Goal: Task Accomplishment & Management: Manage account settings

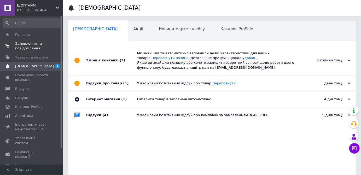
click at [33, 44] on span "Замовлення та повідомлення" at bounding box center [31, 45] width 33 height 9
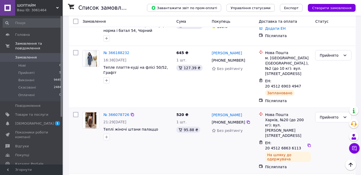
scroll to position [119, 0]
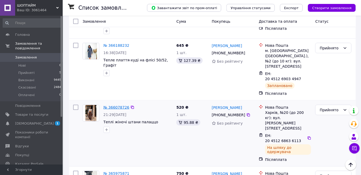
click at [118, 105] on link "№ 366078726" at bounding box center [117, 107] width 26 height 4
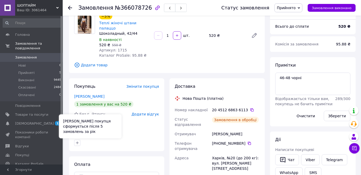
scroll to position [47, 0]
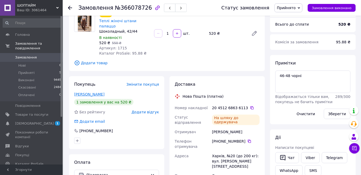
click at [98, 92] on link "[PERSON_NAME]" at bounding box center [89, 94] width 30 height 4
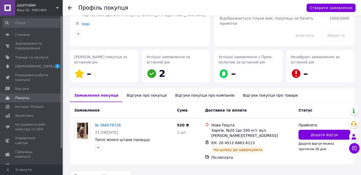
scroll to position [47, 0]
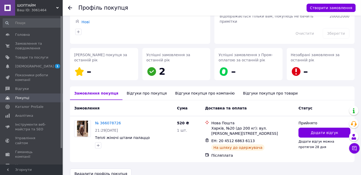
click at [138, 96] on div "Відгуки про покупця" at bounding box center [147, 94] width 48 height 14
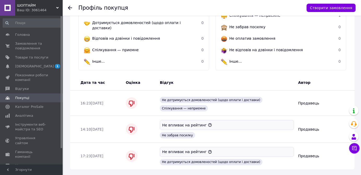
scroll to position [189, 0]
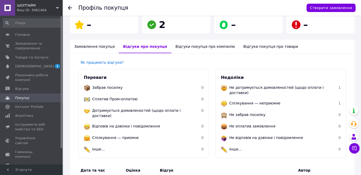
click at [100, 47] on div "Замовлення покупця" at bounding box center [94, 47] width 49 height 14
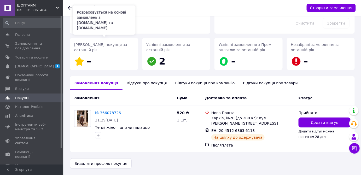
scroll to position [52, 0]
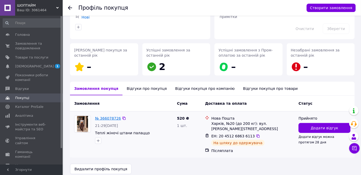
click at [109, 118] on link "№ 366078726" at bounding box center [108, 118] width 26 height 4
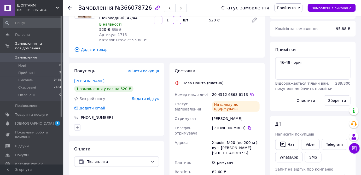
scroll to position [71, 0]
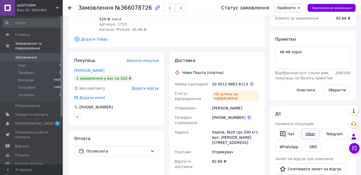
click at [308, 133] on link "Viber" at bounding box center [310, 134] width 18 height 11
click at [250, 82] on icon at bounding box center [252, 84] width 4 height 4
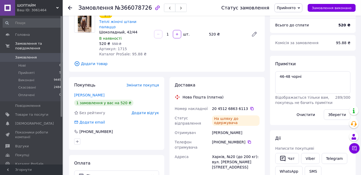
scroll to position [47, 0]
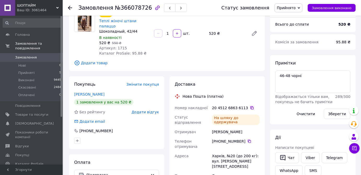
click at [250, 106] on icon at bounding box center [252, 108] width 4 height 4
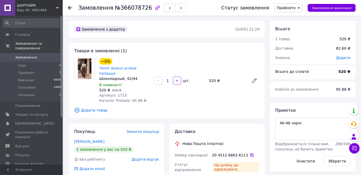
click at [250, 153] on icon at bounding box center [252, 155] width 4 height 4
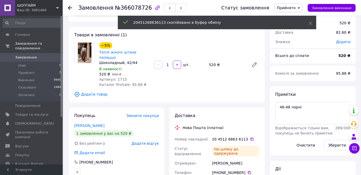
scroll to position [71, 0]
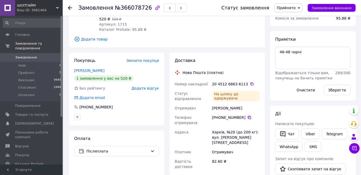
click at [248, 116] on icon at bounding box center [249, 117] width 3 height 3
click at [248, 116] on icon at bounding box center [250, 118] width 4 height 4
click at [250, 82] on icon at bounding box center [252, 84] width 4 height 4
click at [92, 68] on link "[PERSON_NAME]" at bounding box center [89, 70] width 30 height 4
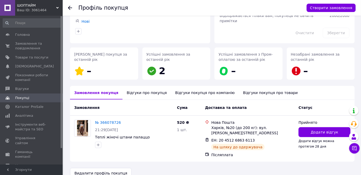
scroll to position [52, 0]
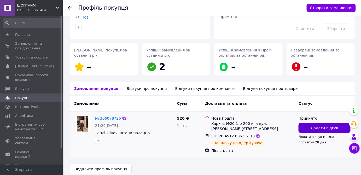
click at [303, 124] on button "Додати відгук" at bounding box center [325, 128] width 52 height 10
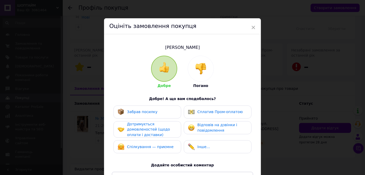
click at [193, 63] on div at bounding box center [201, 69] width 26 height 26
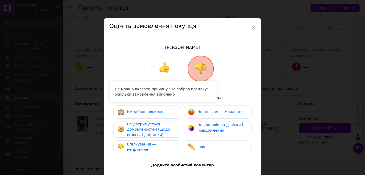
click at [153, 109] on div "Не забрав посилку" at bounding box center [141, 112] width 46 height 7
click at [251, 28] on span "×" at bounding box center [253, 27] width 5 height 9
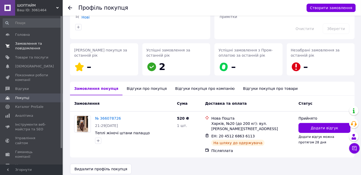
click at [30, 47] on span "Замовлення та повідомлення" at bounding box center [31, 45] width 33 height 9
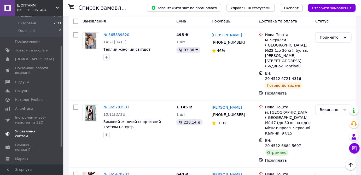
scroll to position [71, 0]
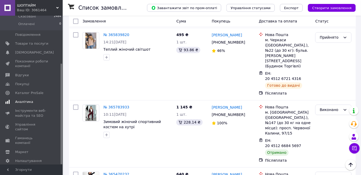
click at [22, 100] on span "Аналітика" at bounding box center [24, 102] width 18 height 5
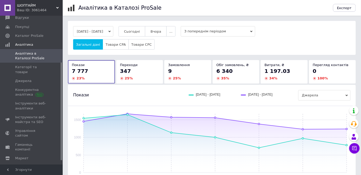
click at [56, 7] on use at bounding box center [57, 8] width 3 height 2
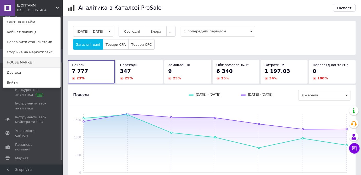
click at [23, 60] on link "HOUSE MARKET" at bounding box center [32, 63] width 58 height 10
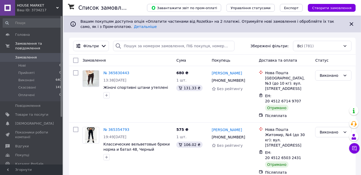
click at [27, 55] on span "Замовлення" at bounding box center [26, 57] width 22 height 5
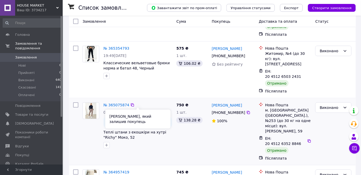
scroll to position [119, 0]
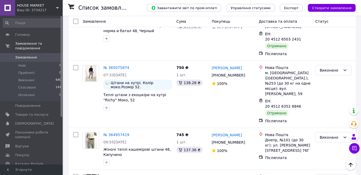
click at [59, 8] on div "HOUSE MARKET Ваш ID: 3734217" at bounding box center [39, 8] width 48 height 16
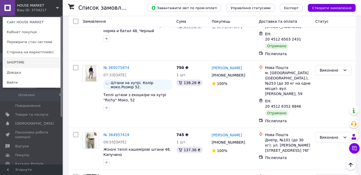
click at [34, 64] on link "SHOPTIME" at bounding box center [32, 63] width 58 height 10
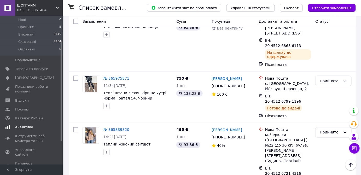
scroll to position [71, 0]
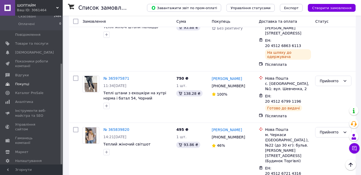
click at [23, 82] on span "Покупці" at bounding box center [22, 84] width 14 height 5
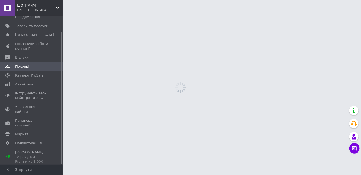
scroll to position [18, 0]
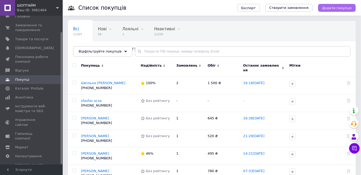
click at [334, 7] on span "Додати покупця" at bounding box center [337, 8] width 29 height 4
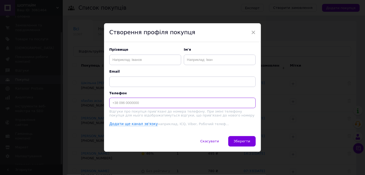
click at [140, 102] on input at bounding box center [182, 103] width 146 height 10
paste input "[PHONE_NUMBER]"
type input "[PHONE_NUMBER]"
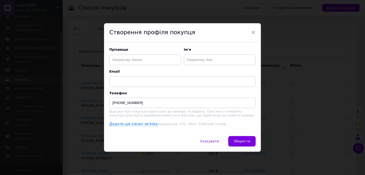
click at [140, 66] on div "Прізвище Ім'я Email Телефон [PHONE_NUMBER] Відгуки про покупця привʼязані до но…" at bounding box center [182, 86] width 146 height 79
click at [144, 59] on input "с" at bounding box center [145, 60] width 72 height 10
type input "сфіс"
click at [206, 59] on input "фі" at bounding box center [220, 60] width 72 height 10
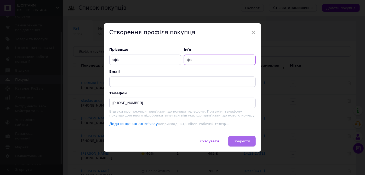
type input "фіс"
click at [237, 142] on span "Зберегти" at bounding box center [242, 141] width 16 height 4
